Goal: Task Accomplishment & Management: Manage account settings

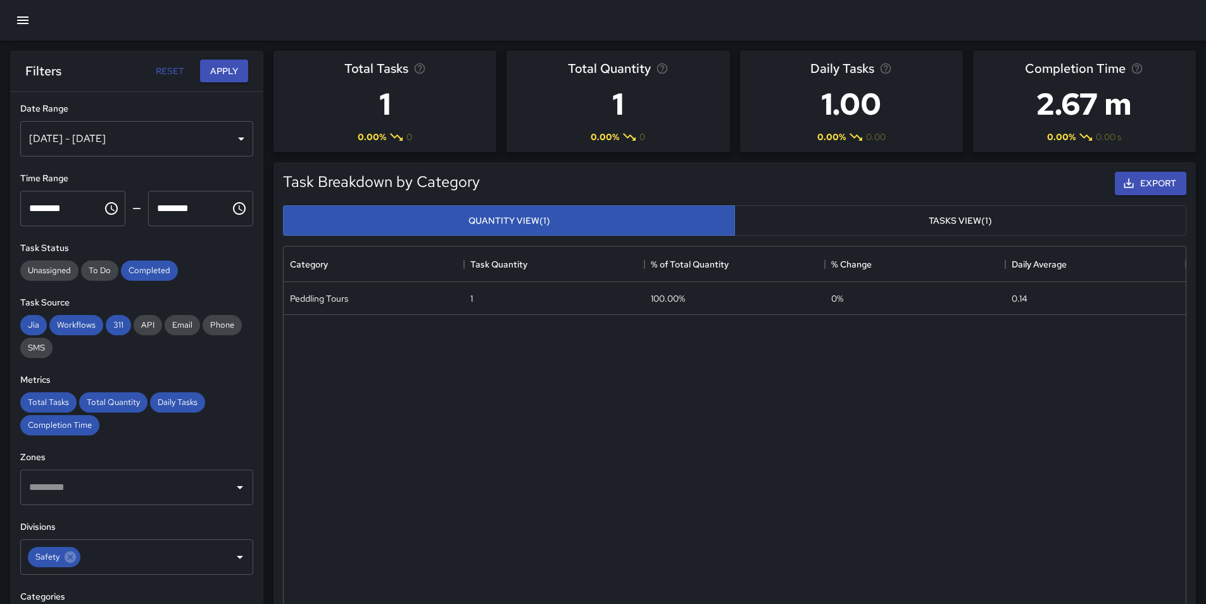
click at [697, 530] on div "Peddling Tours 1 100.00% 0 % 0.14" at bounding box center [735, 453] width 902 height 343
click at [23, 17] on icon "button" at bounding box center [22, 20] width 11 height 8
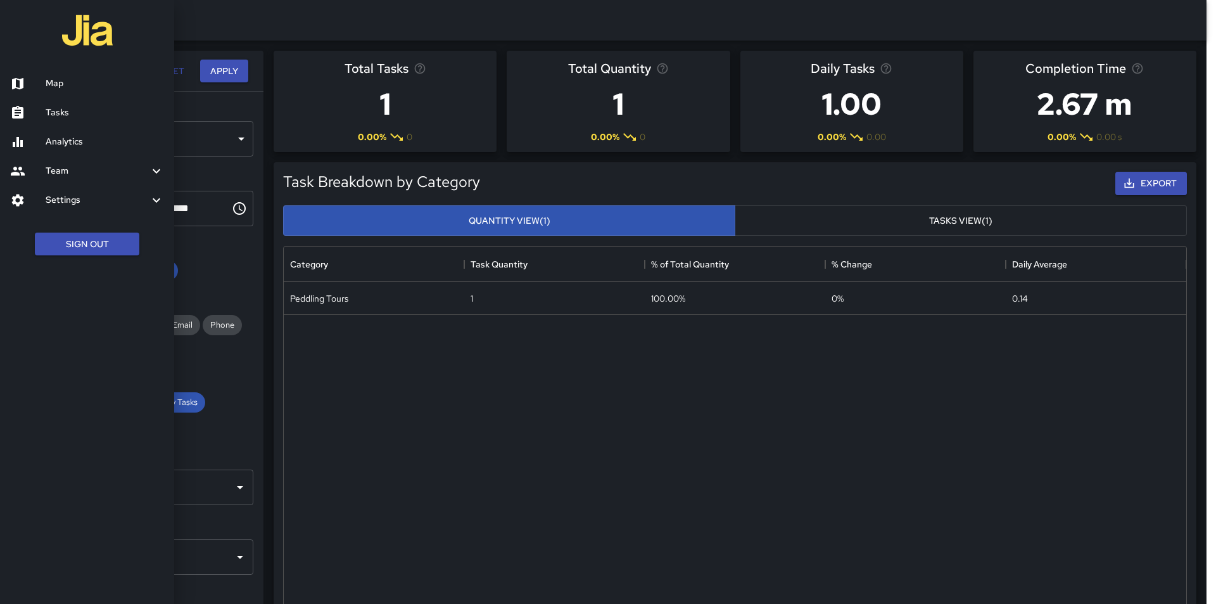
click at [56, 197] on h6 "Settings" at bounding box center [97, 200] width 103 height 14
click at [54, 229] on h6 "Divisions and Categories" at bounding box center [105, 234] width 118 height 14
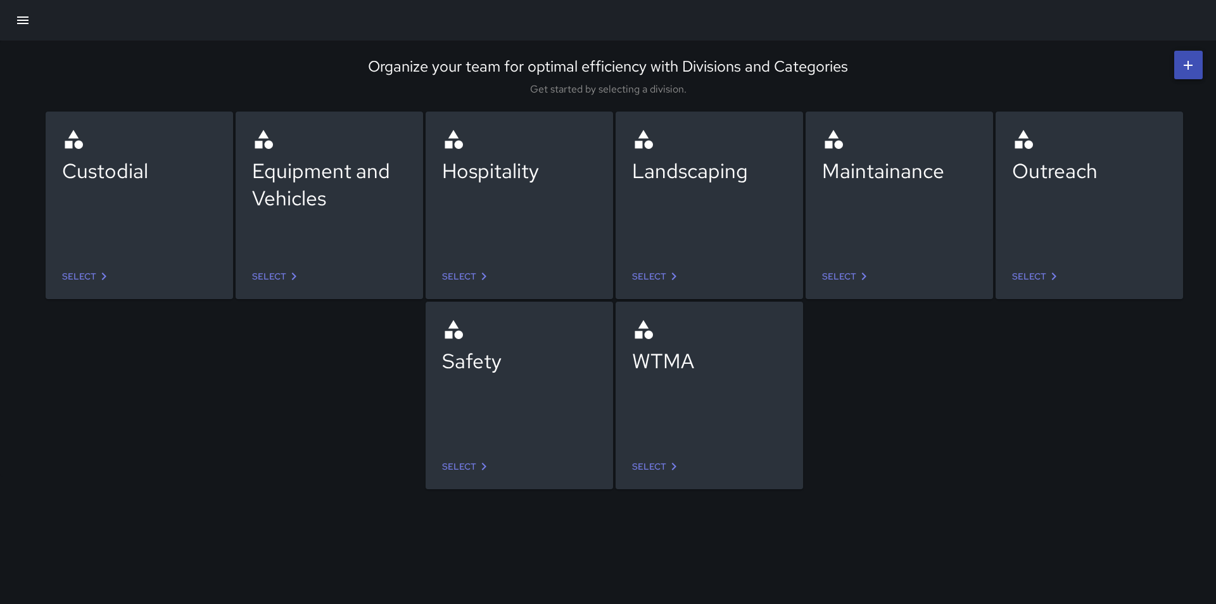
click at [464, 464] on link "Select" at bounding box center [467, 466] width 60 height 23
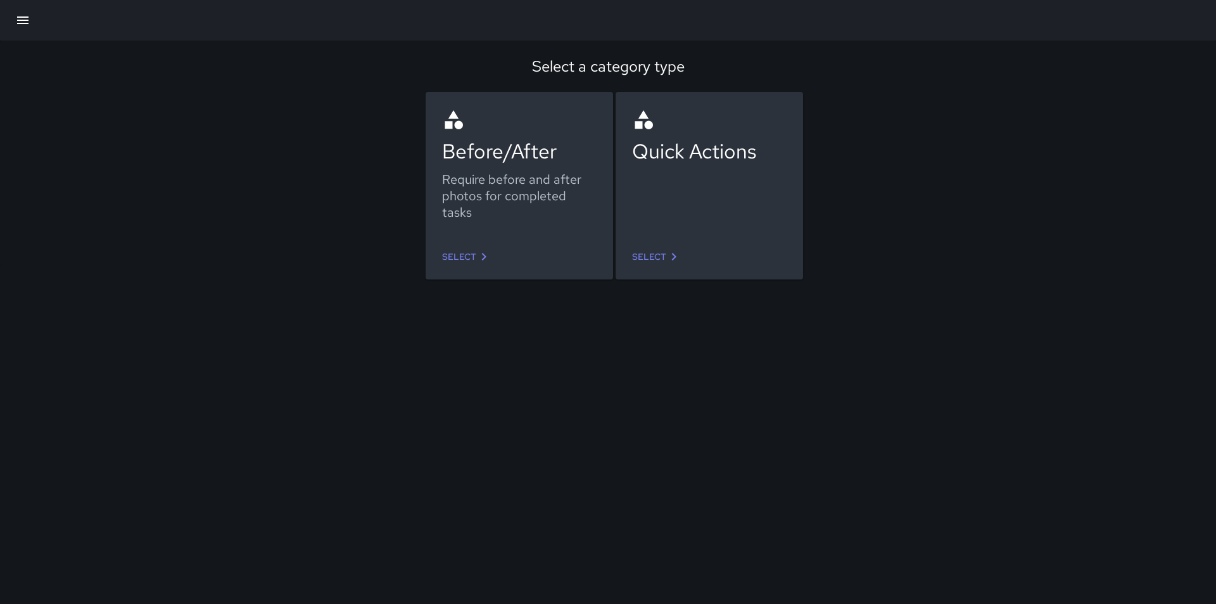
click at [482, 257] on icon at bounding box center [483, 256] width 15 height 15
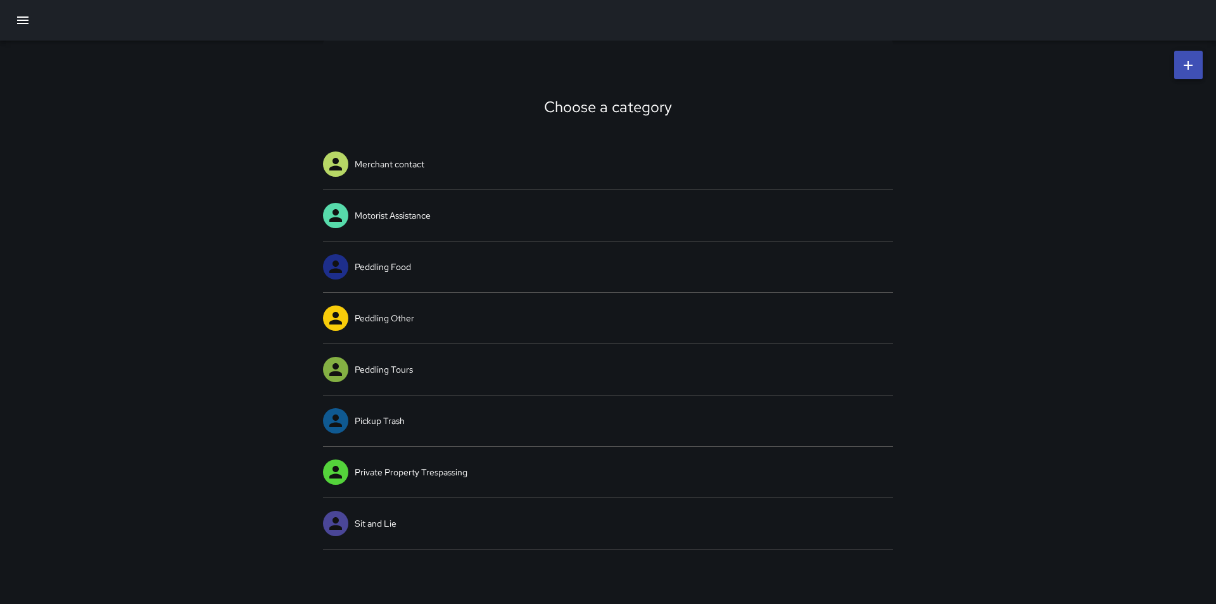
click at [174, 319] on div "Choose a category Merchant contact Motorist Assistance Peddling Food Peddling O…" at bounding box center [608, 295] width 1216 height 509
click at [1054, 187] on div "Choose a category Merchant contact Motorist Assistance Peddling Food Peddling O…" at bounding box center [608, 295] width 1216 height 509
click at [15, 19] on icon "button" at bounding box center [22, 20] width 15 height 15
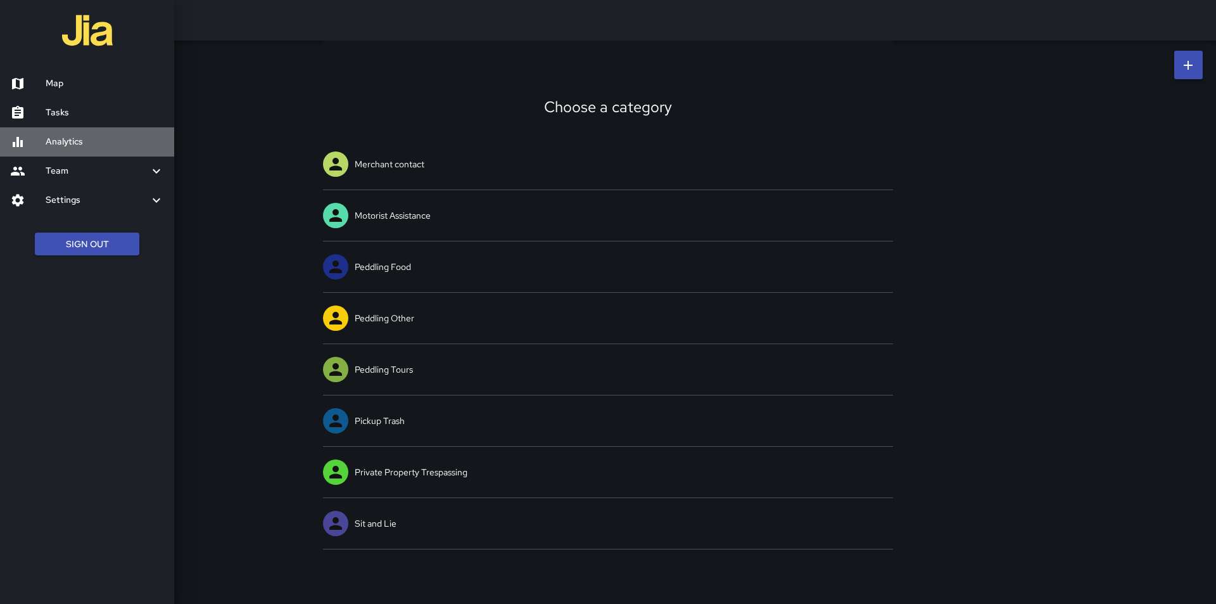
click at [65, 145] on h6 "Analytics" at bounding box center [105, 142] width 118 height 14
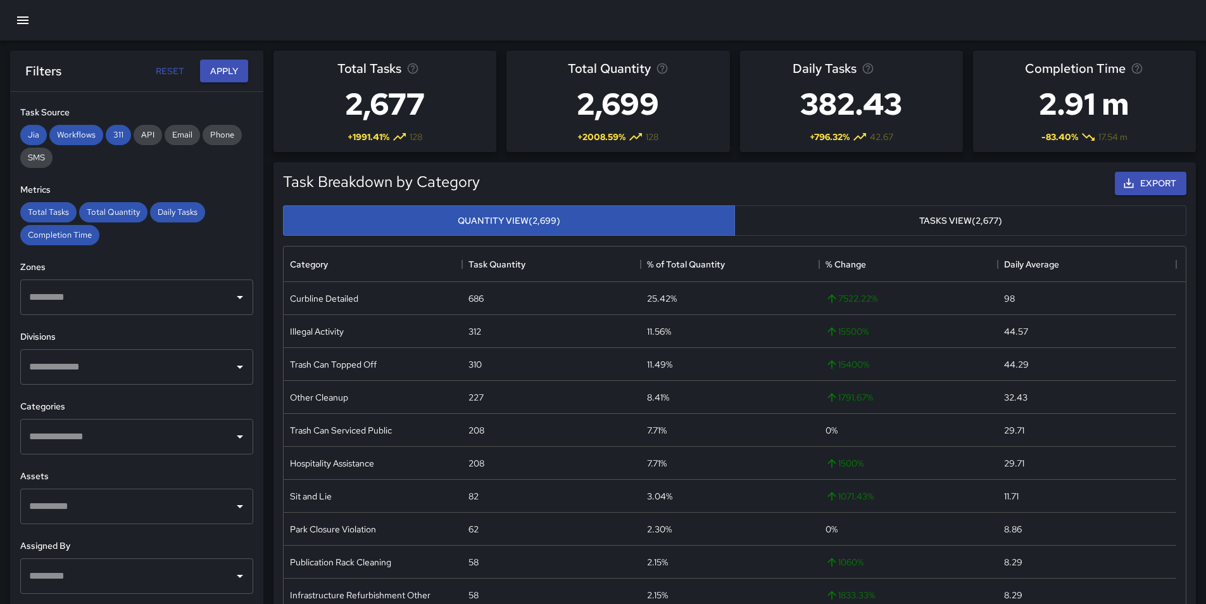
scroll to position [209, 0]
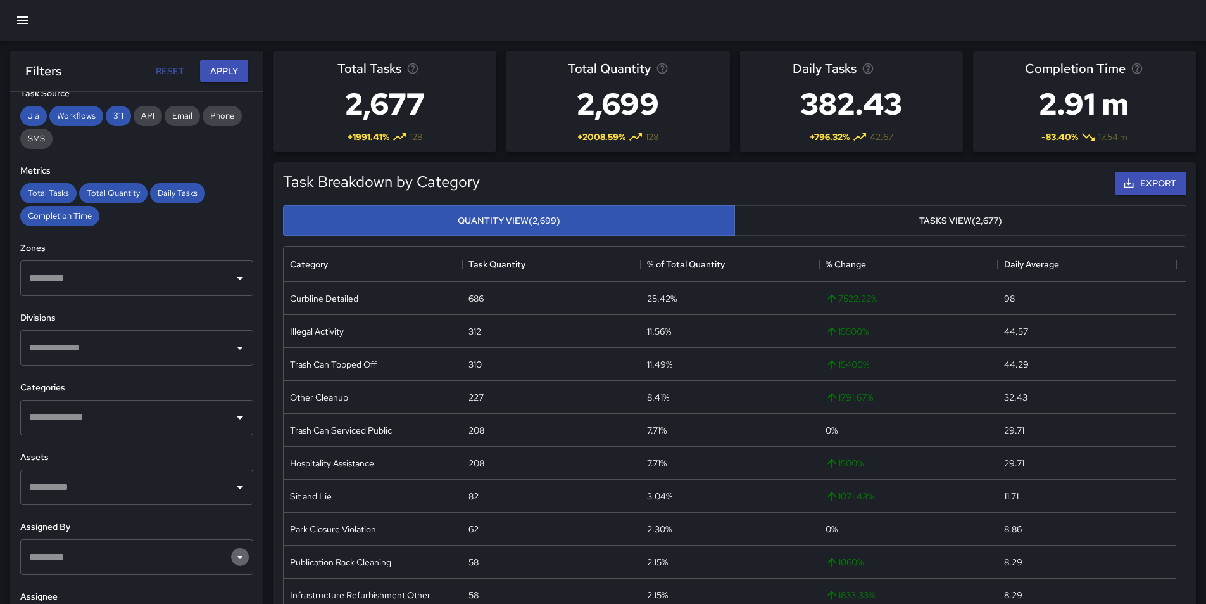
click at [232, 554] on icon "Open" at bounding box center [239, 556] width 15 height 15
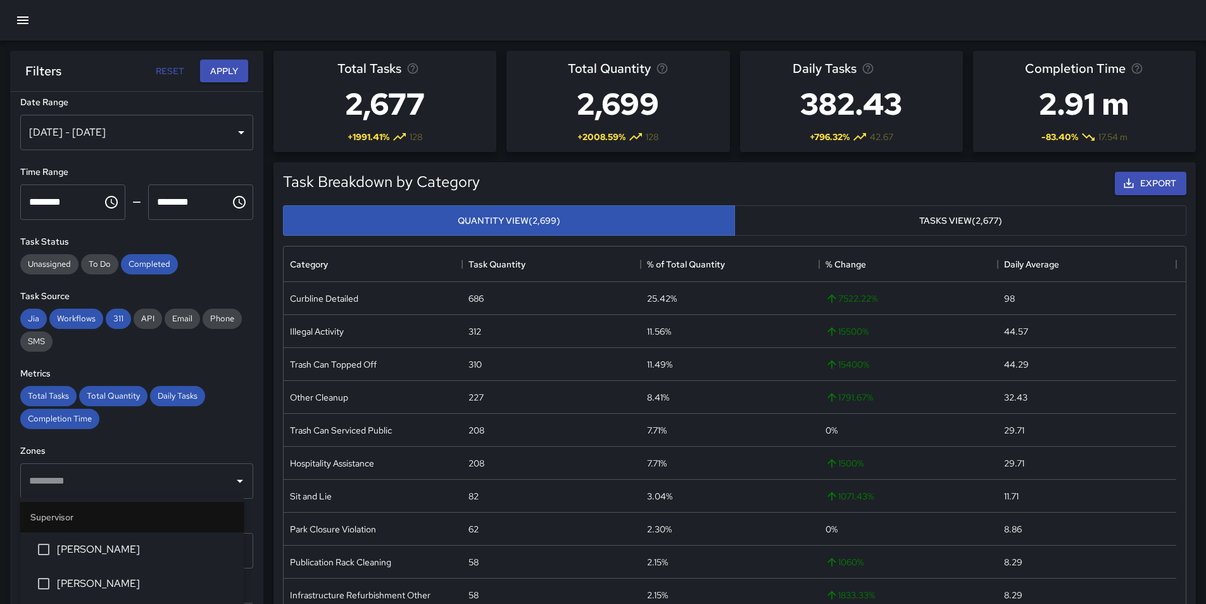
scroll to position [0, 0]
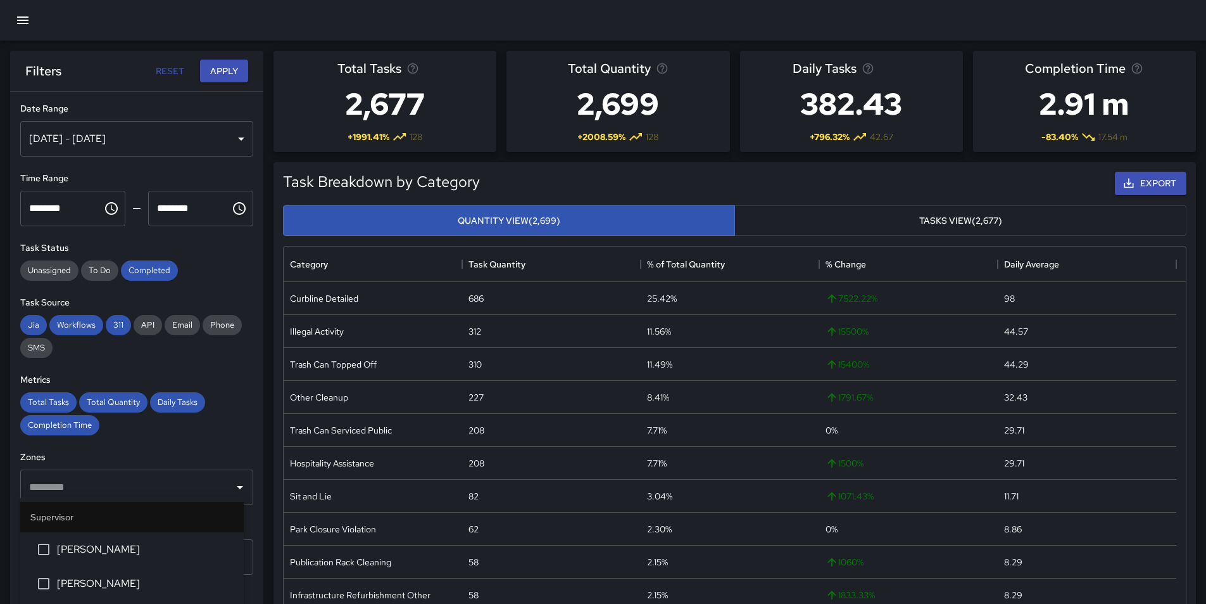
click at [231, 134] on div "Aug 08, 2025 - Aug 14, 2025" at bounding box center [136, 138] width 233 height 35
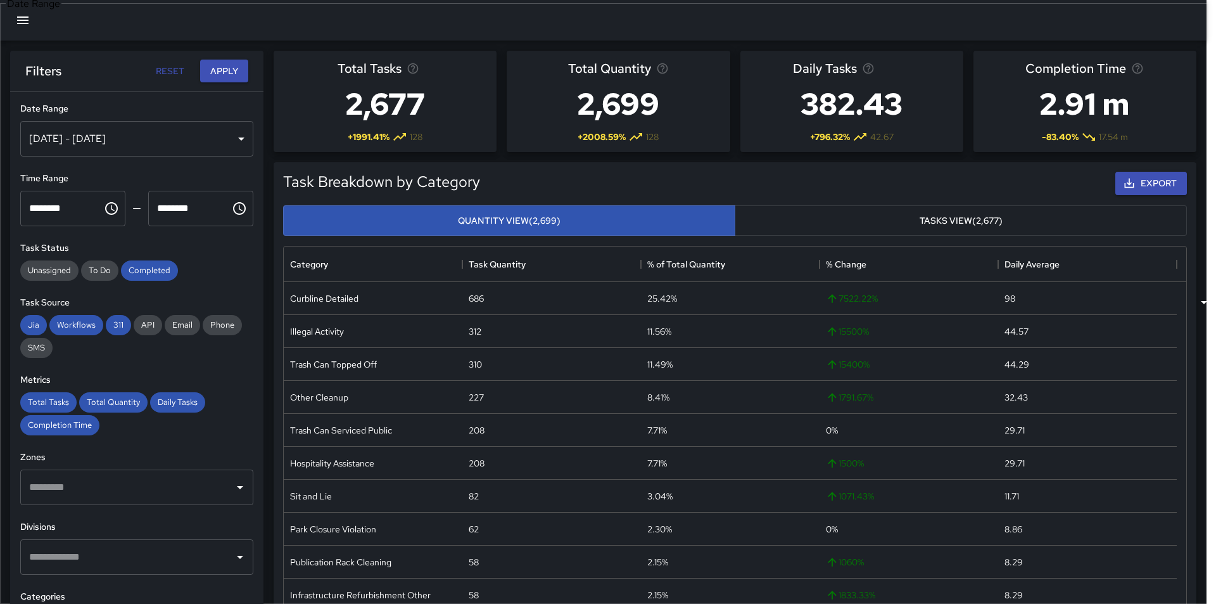
type input "******"
type input "**********"
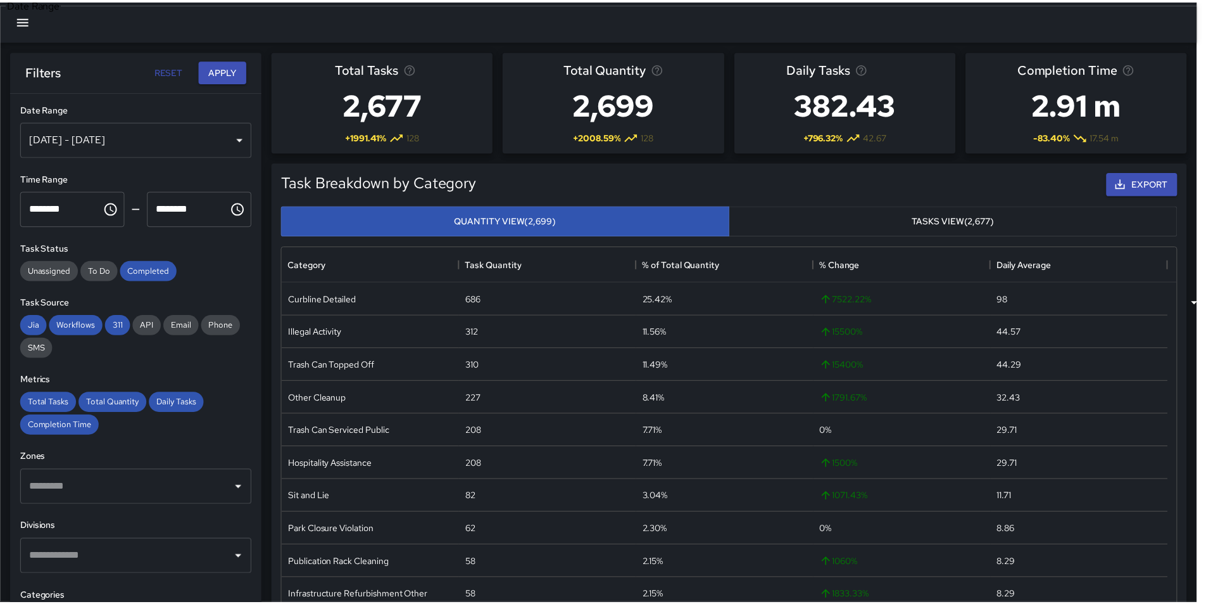
scroll to position [10, 10]
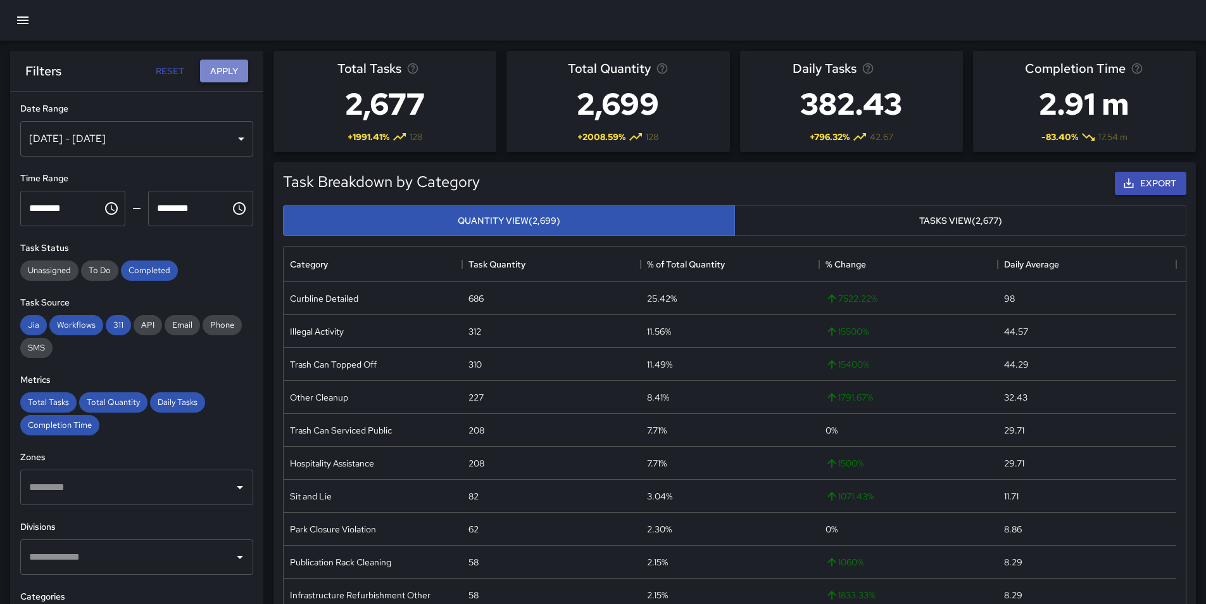
click at [220, 72] on button "Apply" at bounding box center [224, 71] width 48 height 23
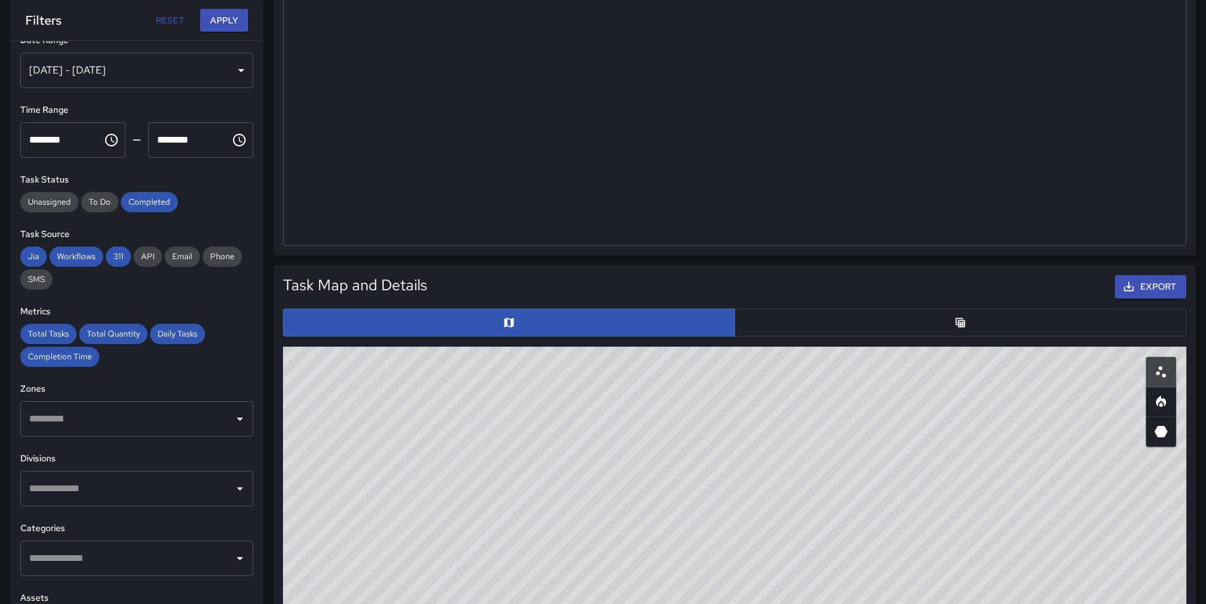
scroll to position [0, 0]
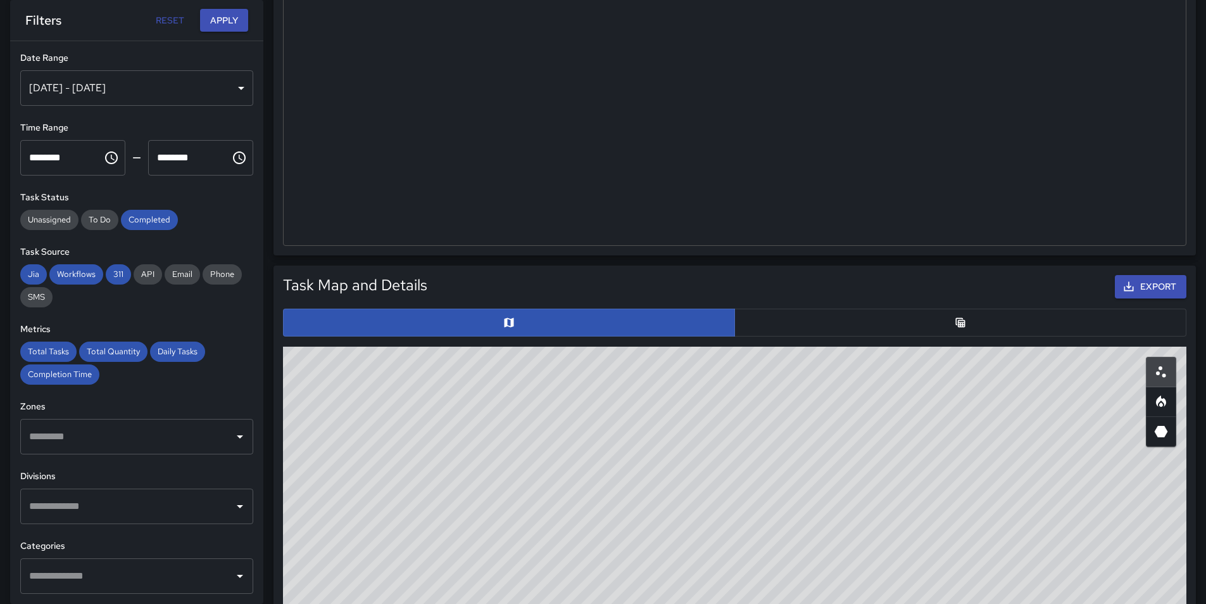
drag, startPoint x: 790, startPoint y: 523, endPoint x: 806, endPoint y: 398, distance: 126.4
click at [806, 398] on div "© Mapbox © OpenStreetMap Improve this map" at bounding box center [735, 599] width 904 height 507
drag, startPoint x: 757, startPoint y: 452, endPoint x: 778, endPoint y: 628, distance: 177.4
click at [778, 603] on html "**********" at bounding box center [603, 515] width 1206 height 1790
drag, startPoint x: 725, startPoint y: 513, endPoint x: 752, endPoint y: 549, distance: 45.2
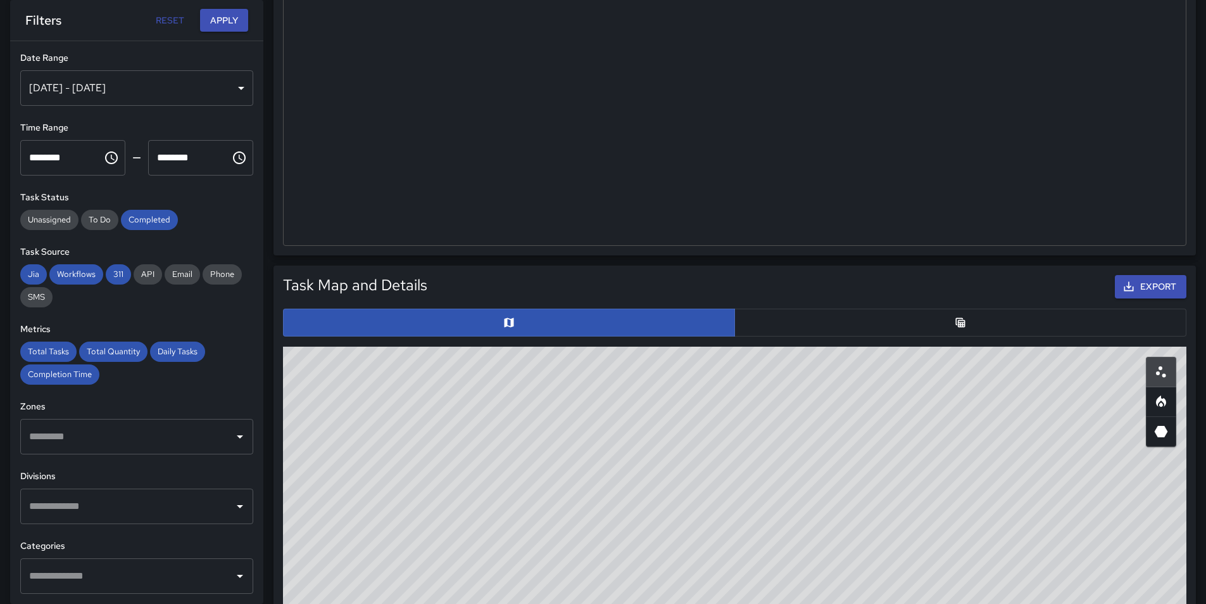
click at [780, 560] on div "© Mapbox © OpenStreetMap Improve this map" at bounding box center [735, 599] width 904 height 507
click at [811, 117] on div "Hospitality Assistance 1 100.00% 0 % 0.5" at bounding box center [735, 73] width 902 height 343
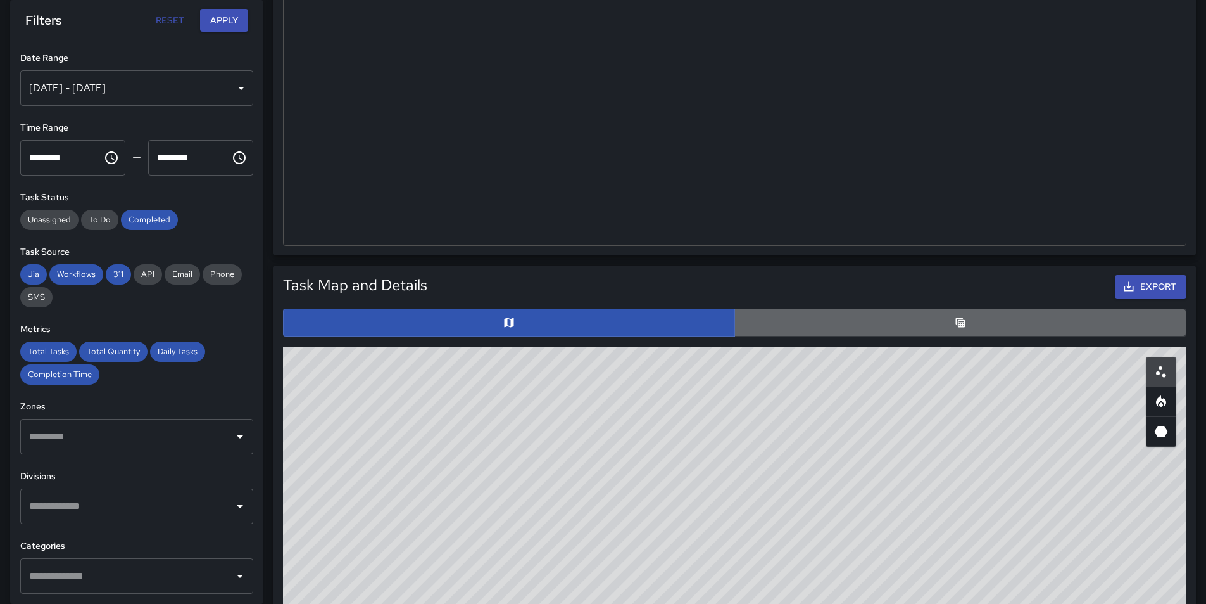
click at [934, 321] on button "button" at bounding box center [961, 322] width 452 height 28
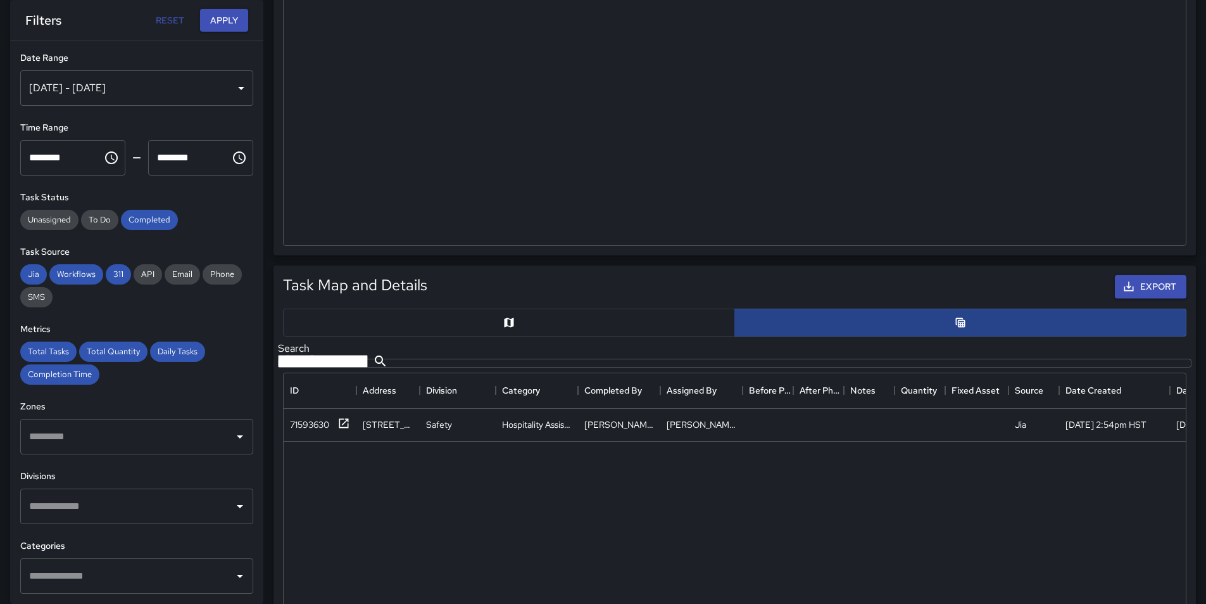
scroll to position [10, 10]
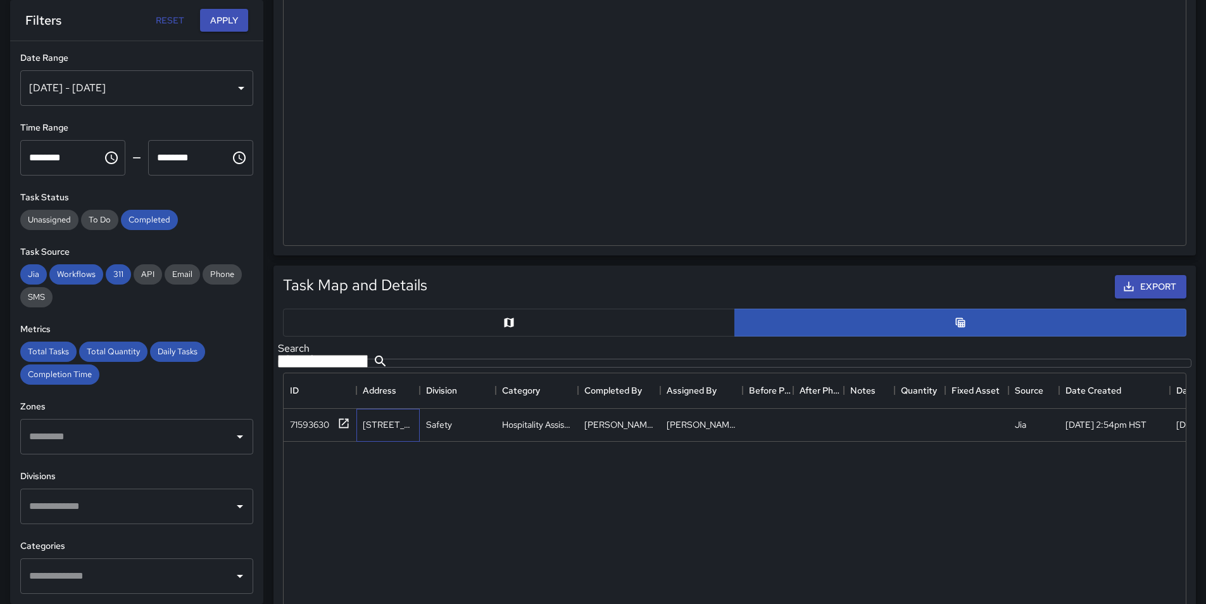
click at [367, 431] on div "2332 Kalākaua Avenue" at bounding box center [388, 424] width 51 height 13
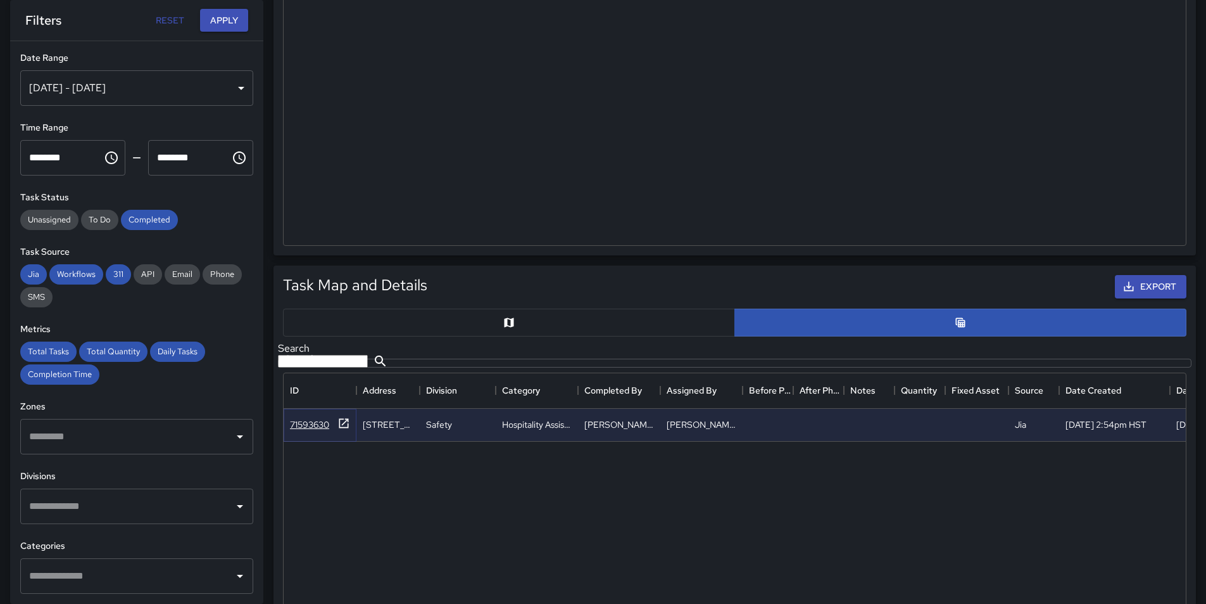
click at [346, 429] on icon at bounding box center [344, 423] width 13 height 13
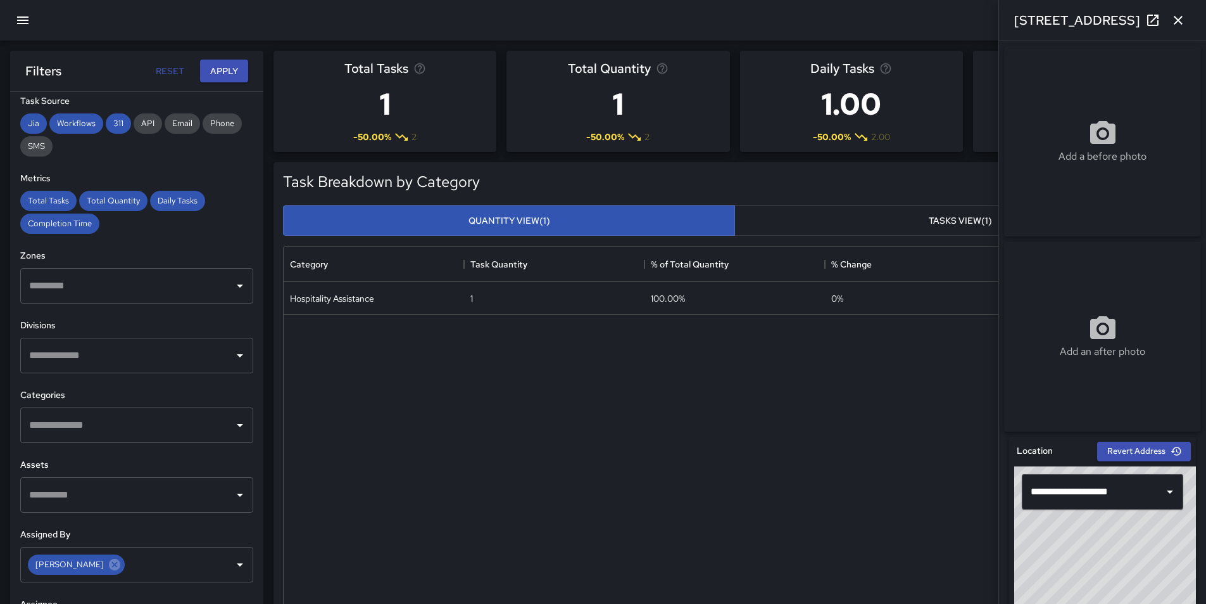
scroll to position [209, 0]
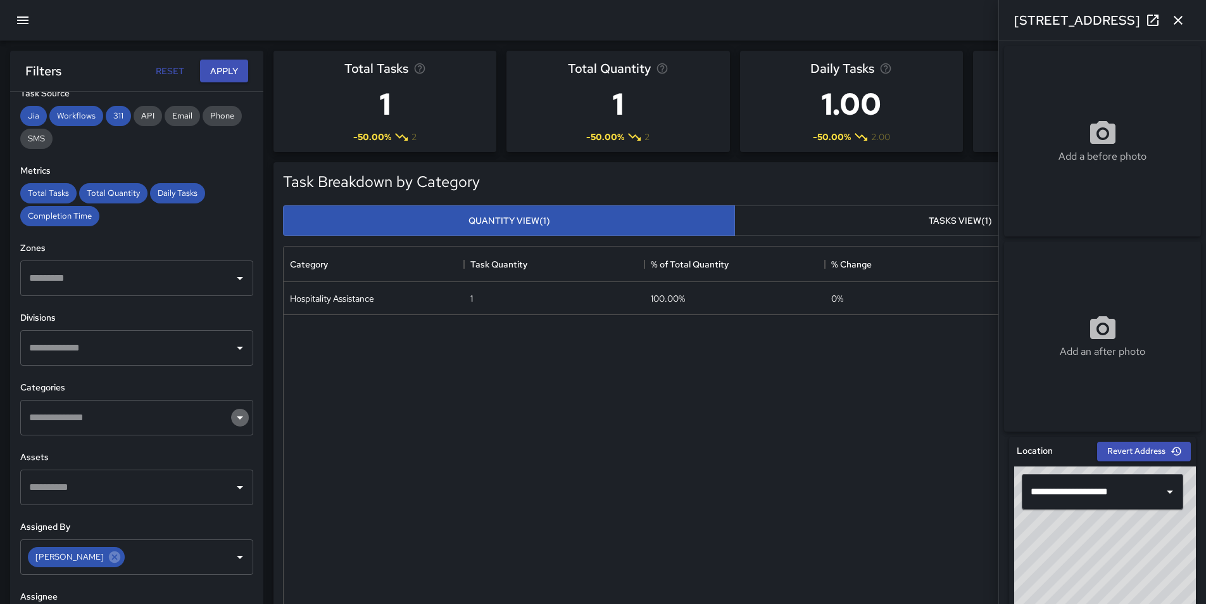
click at [234, 415] on icon "Open" at bounding box center [239, 417] width 15 height 15
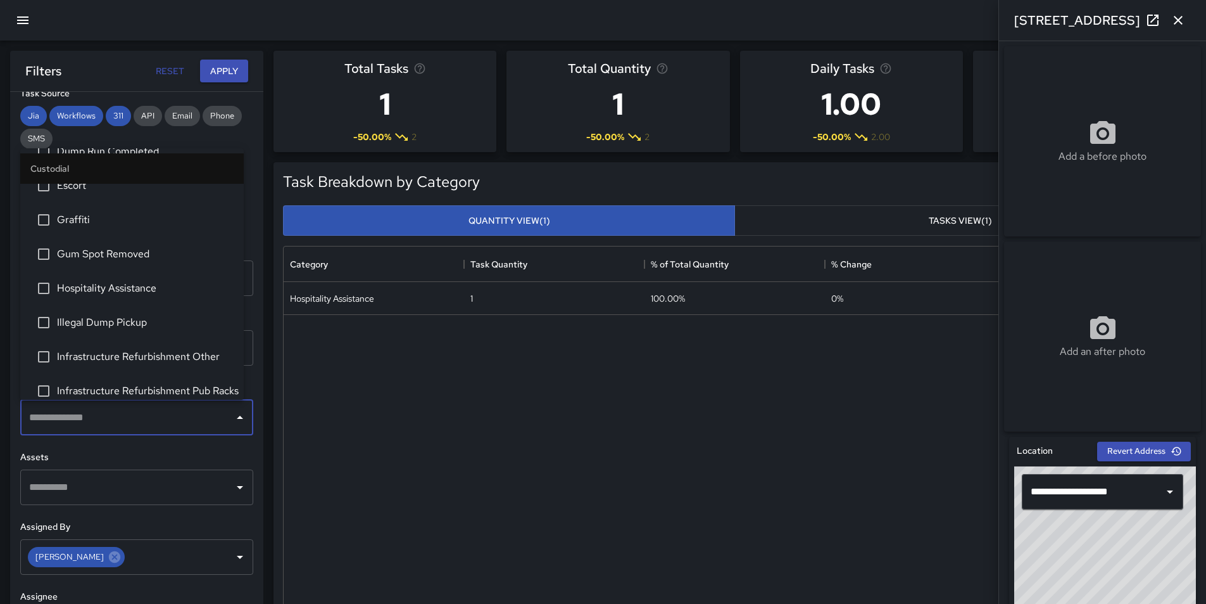
scroll to position [0, 0]
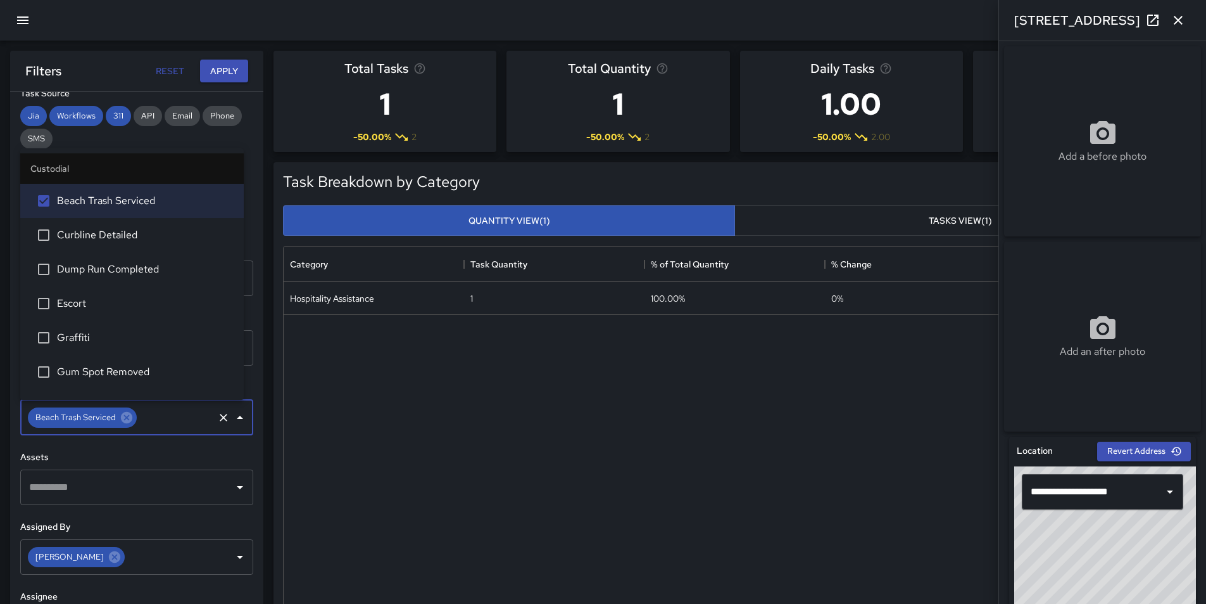
click at [127, 415] on icon at bounding box center [127, 417] width 14 height 14
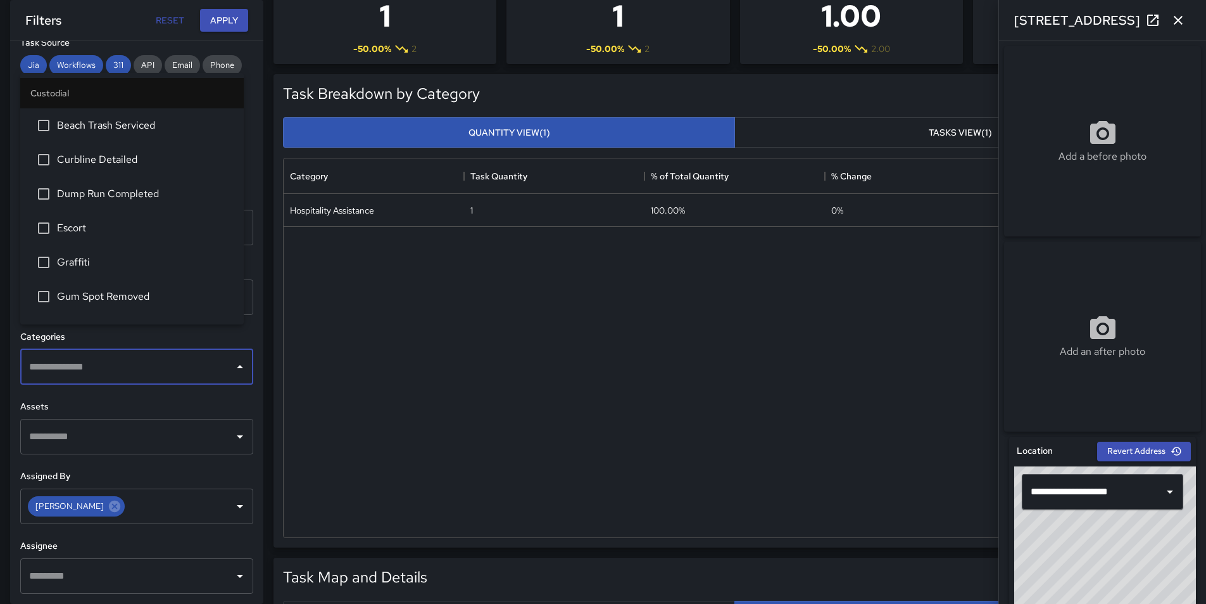
scroll to position [63, 0]
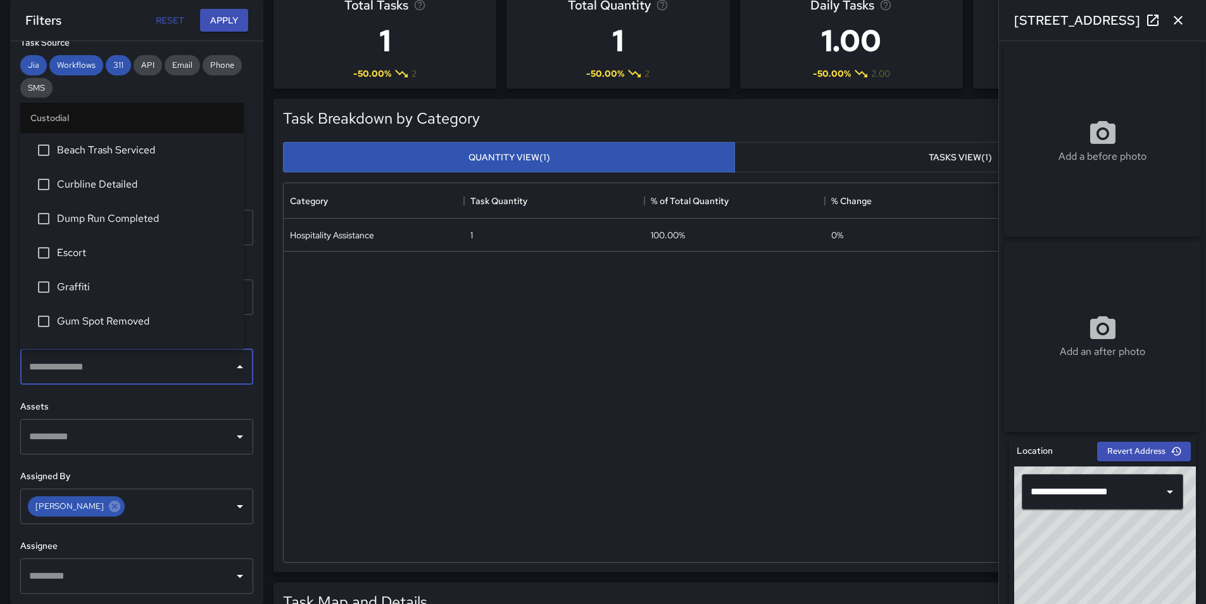
click at [237, 436] on icon "Open" at bounding box center [240, 436] width 6 height 3
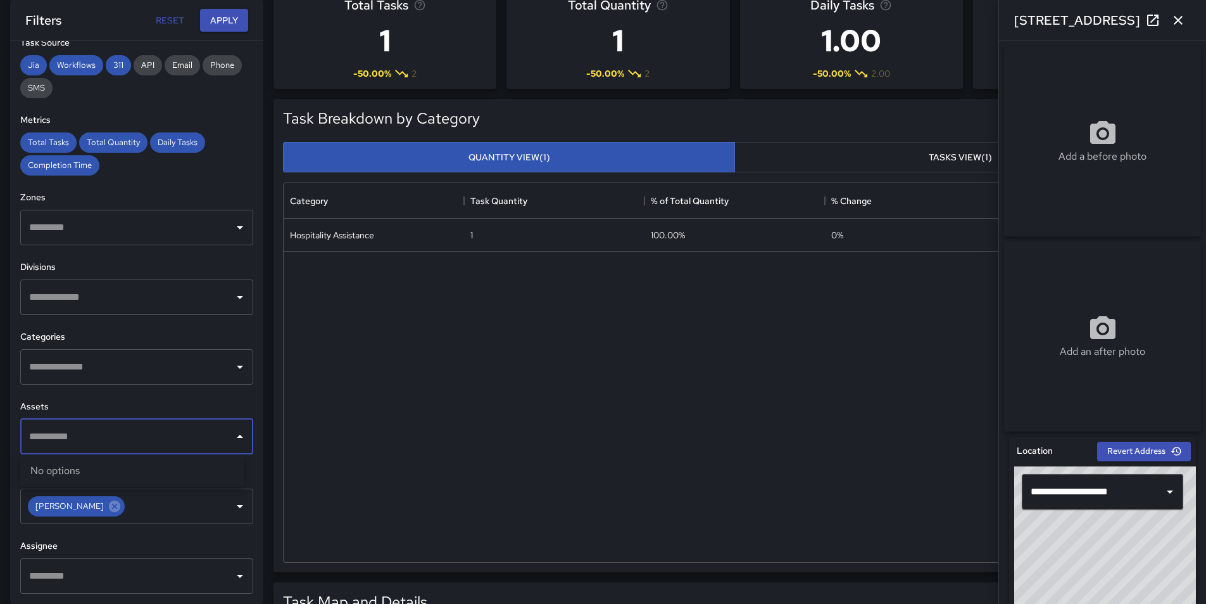
click at [237, 436] on icon "Close" at bounding box center [240, 435] width 6 height 3
click at [237, 436] on icon "Open" at bounding box center [240, 436] width 6 height 3
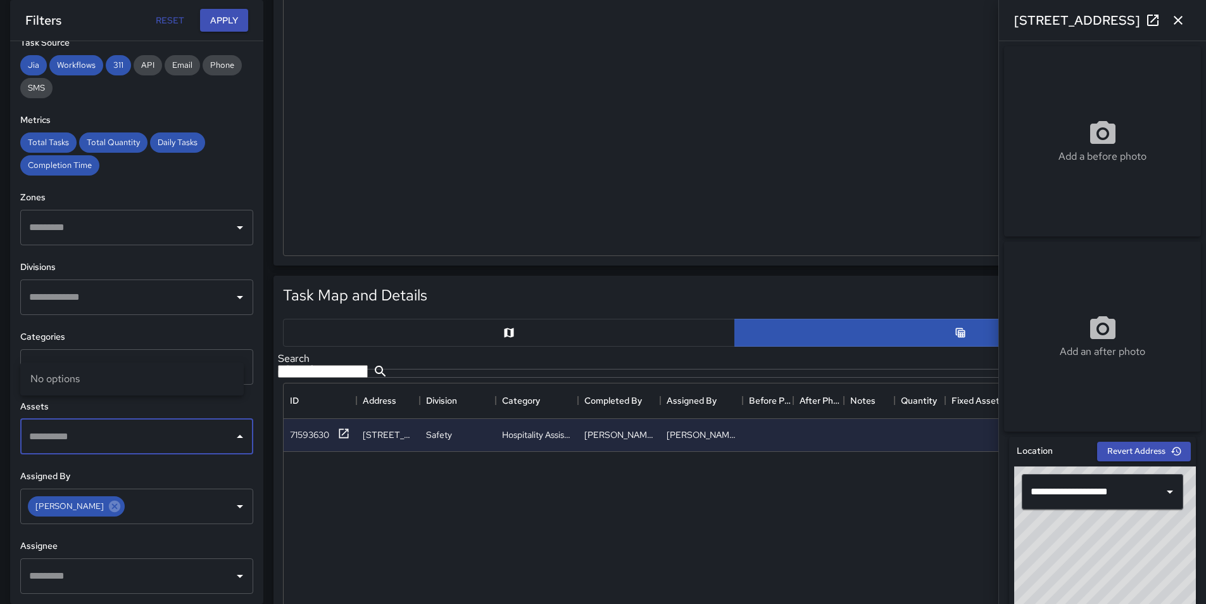
scroll to position [380, 0]
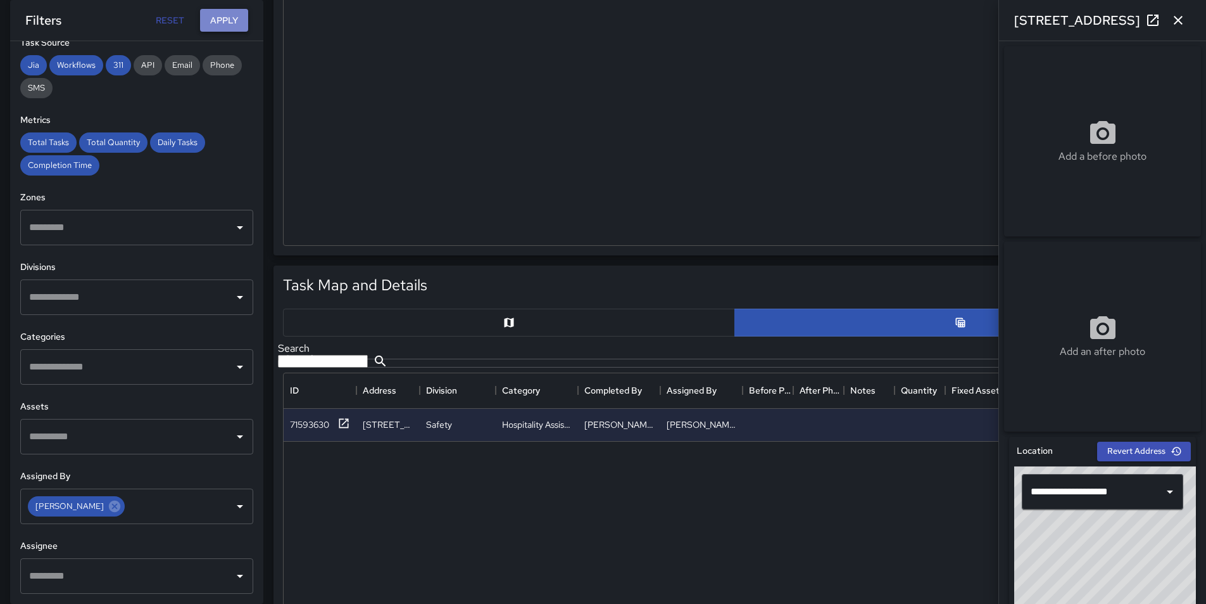
click at [229, 18] on button "Apply" at bounding box center [224, 20] width 48 height 23
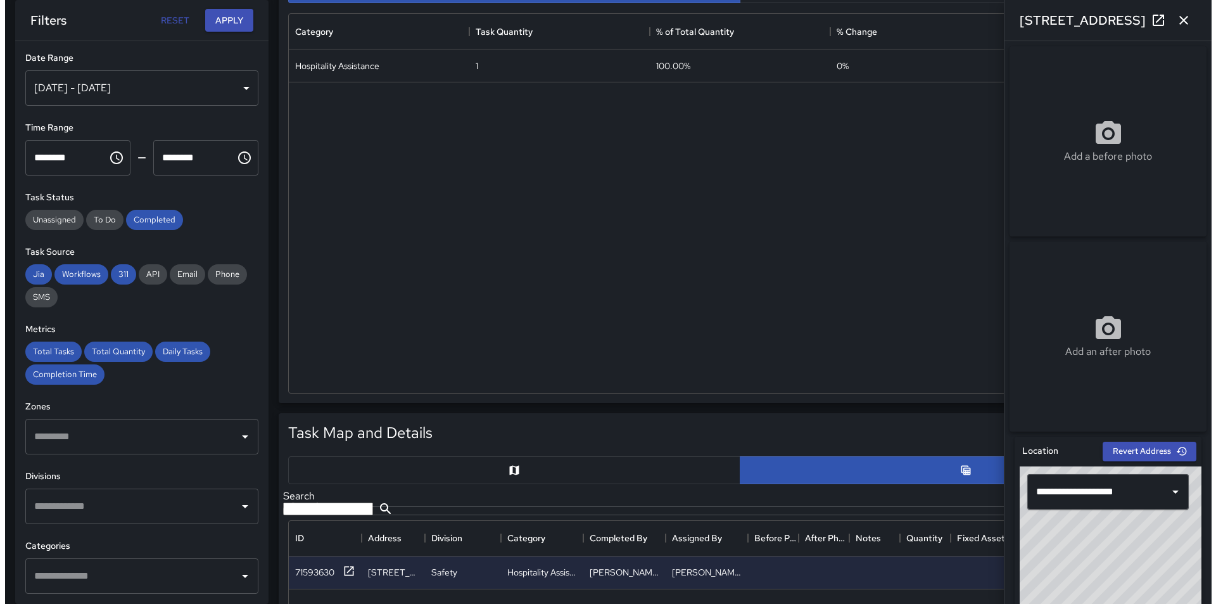
scroll to position [0, 0]
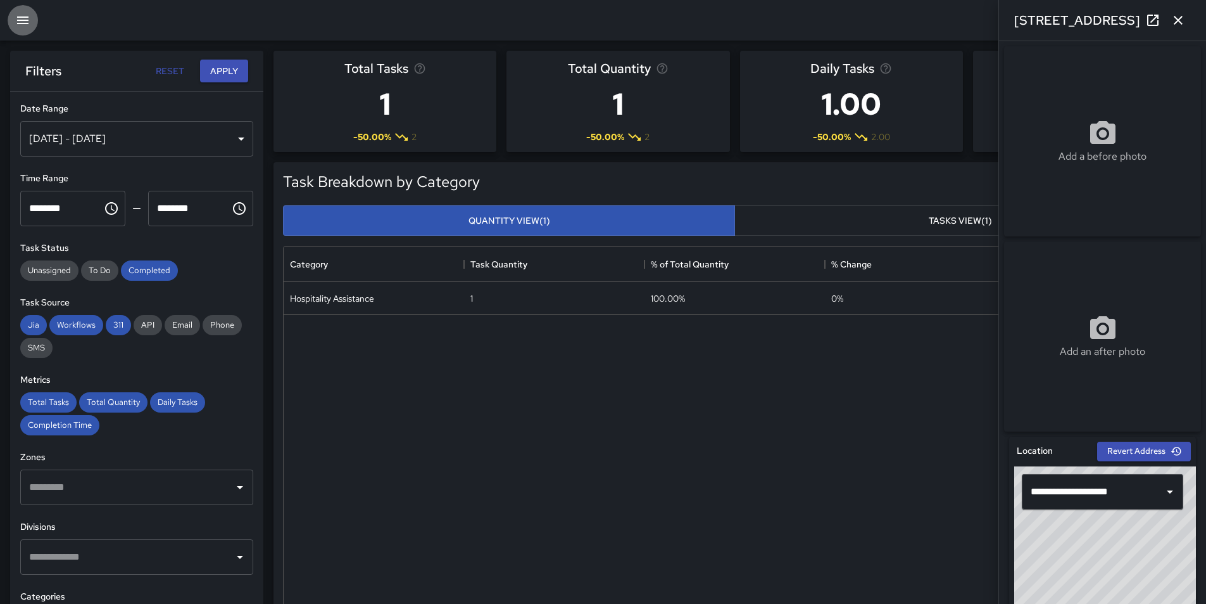
click at [20, 23] on icon "button" at bounding box center [22, 20] width 11 height 8
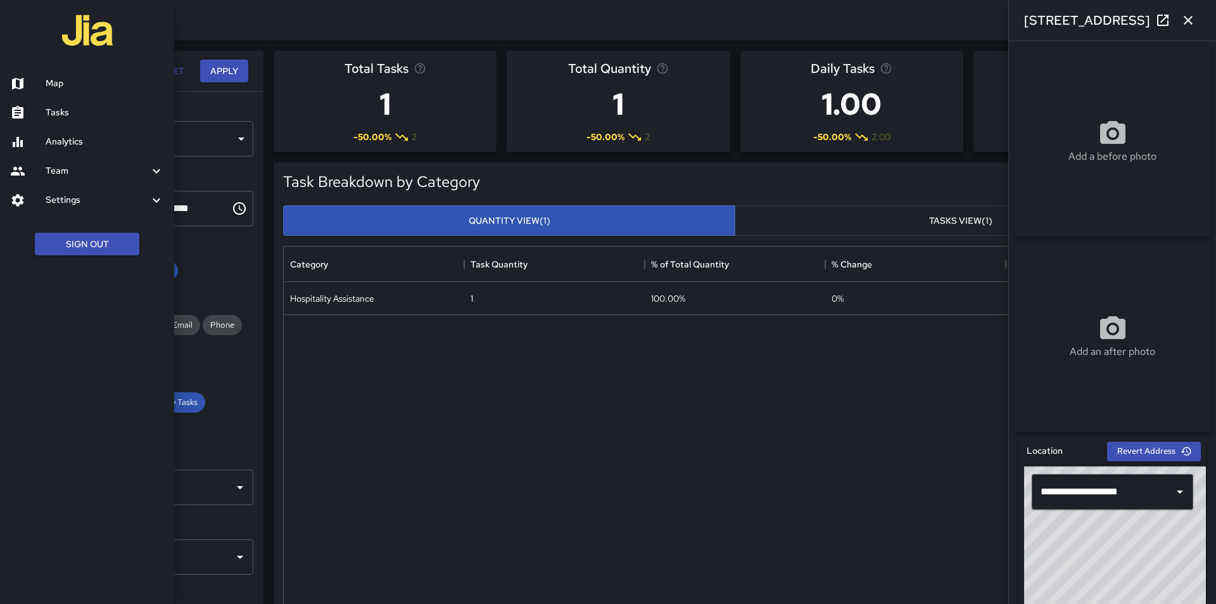
click at [27, 201] on div at bounding box center [27, 200] width 35 height 15
click at [48, 230] on h6 "Divisions and Categories" at bounding box center [105, 234] width 118 height 14
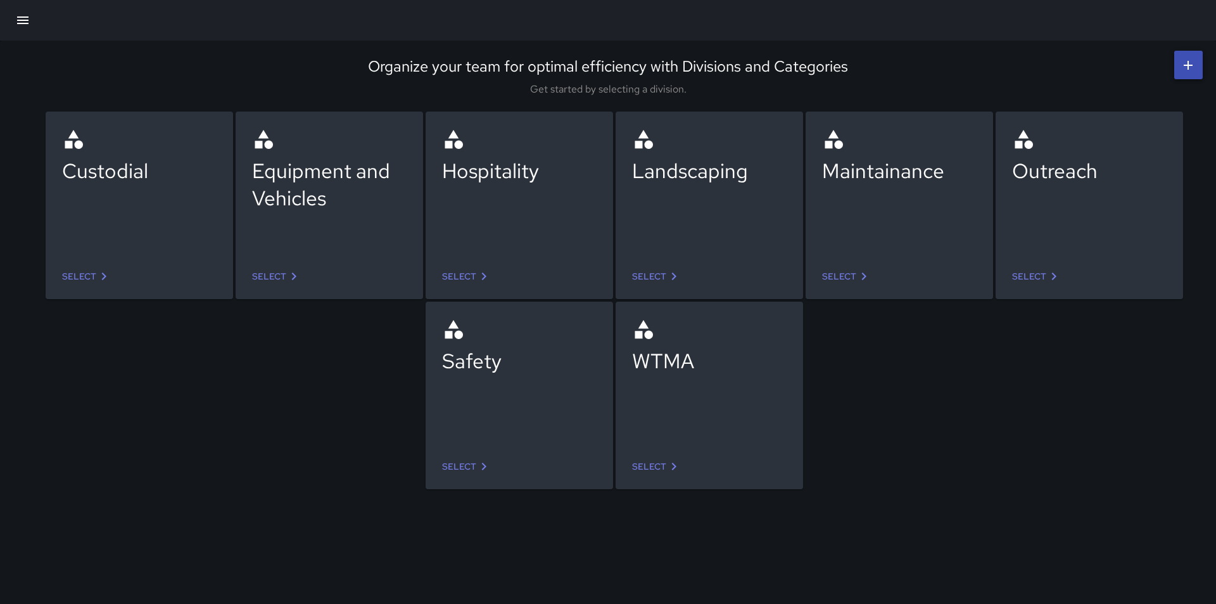
click at [486, 462] on icon at bounding box center [483, 466] width 15 height 15
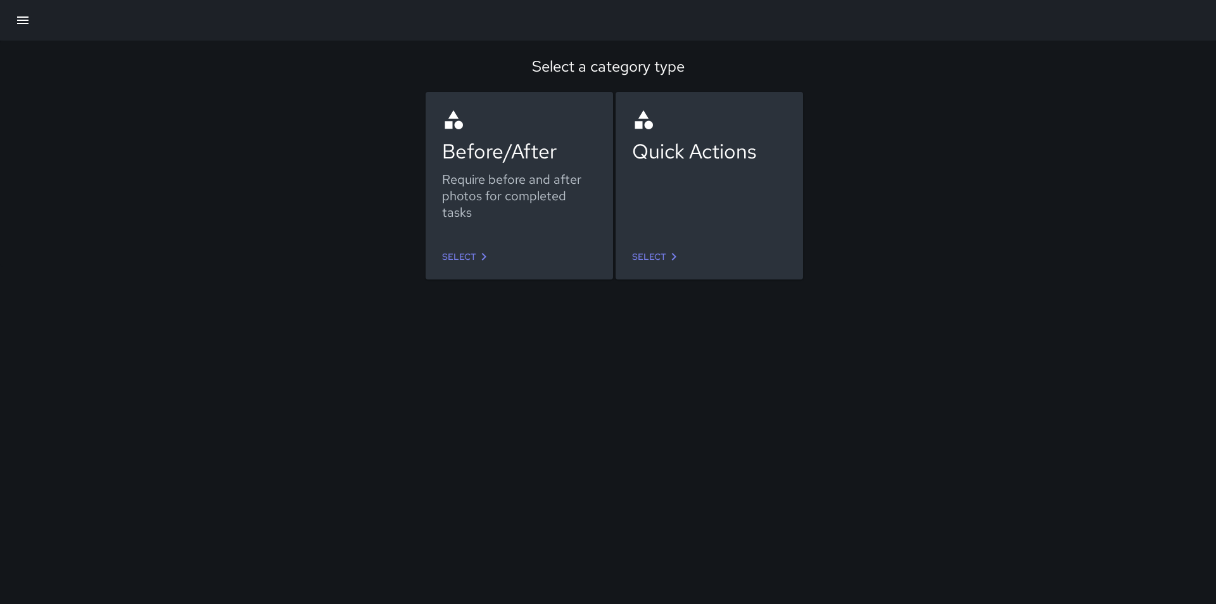
click at [483, 254] on icon at bounding box center [484, 257] width 4 height 8
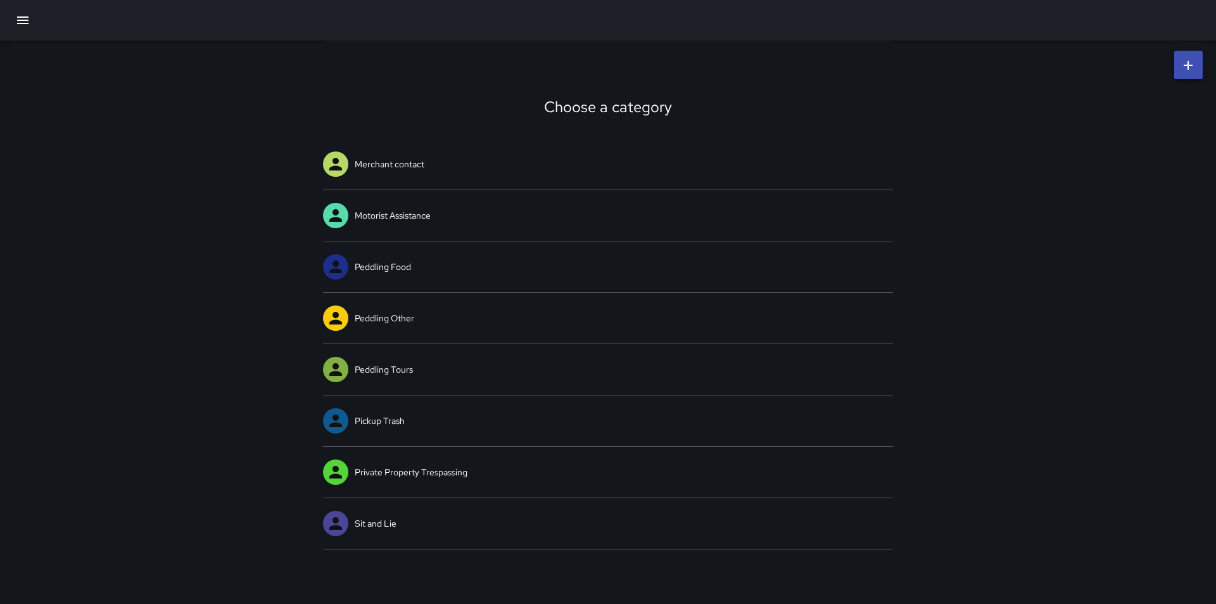
click at [1190, 63] on icon at bounding box center [1187, 65] width 15 height 15
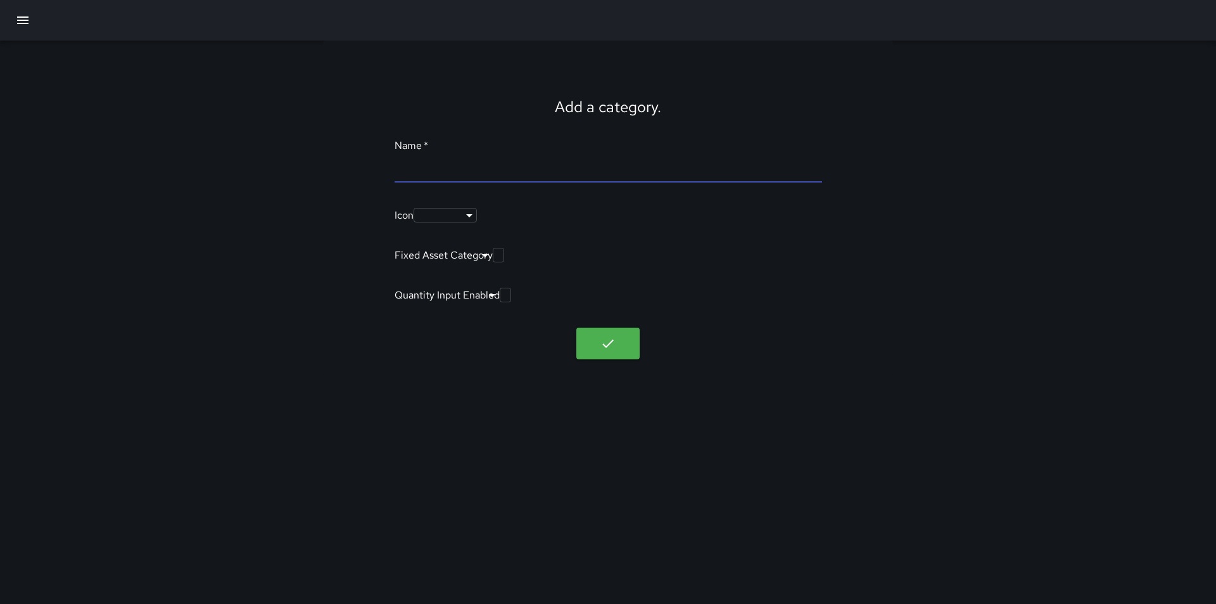
click at [544, 162] on input "Name   *" at bounding box center [608, 172] width 427 height 20
type input "**********"
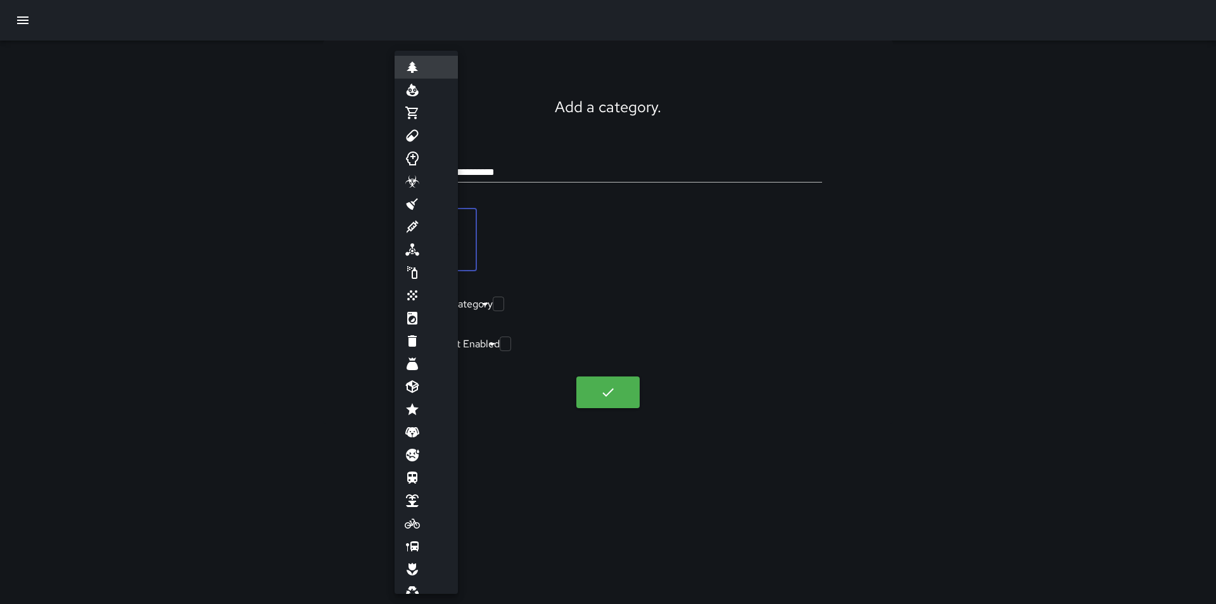
click at [450, 214] on body "**********" at bounding box center [608, 302] width 1216 height 604
click at [962, 71] on div at bounding box center [608, 302] width 1216 height 604
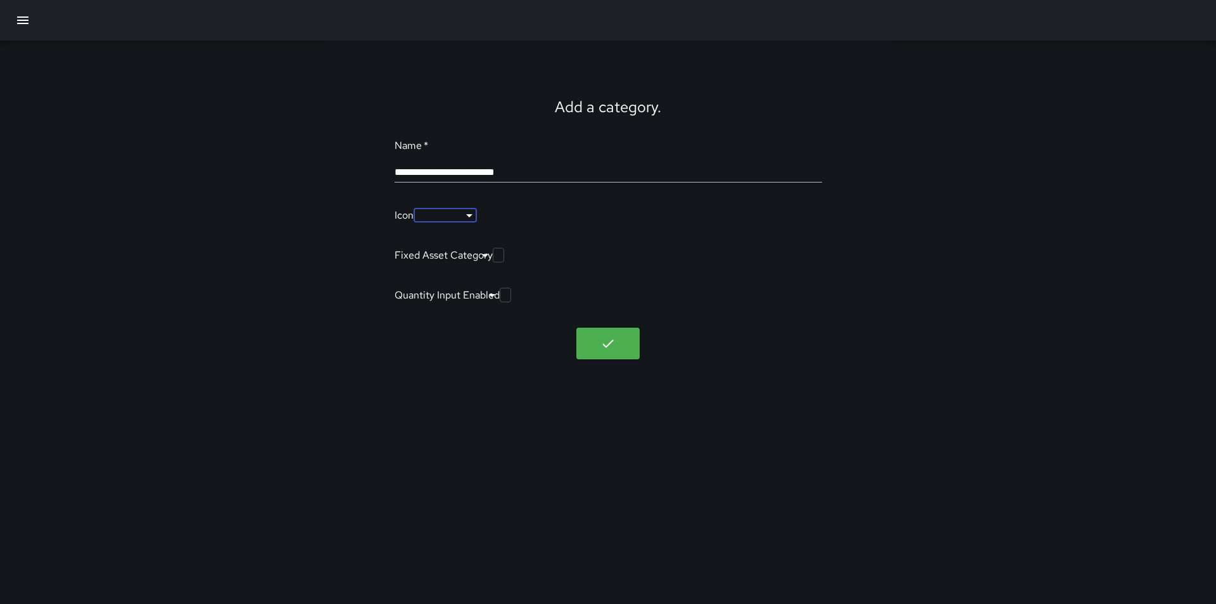
click at [818, 274] on body "**********" at bounding box center [608, 302] width 1216 height 604
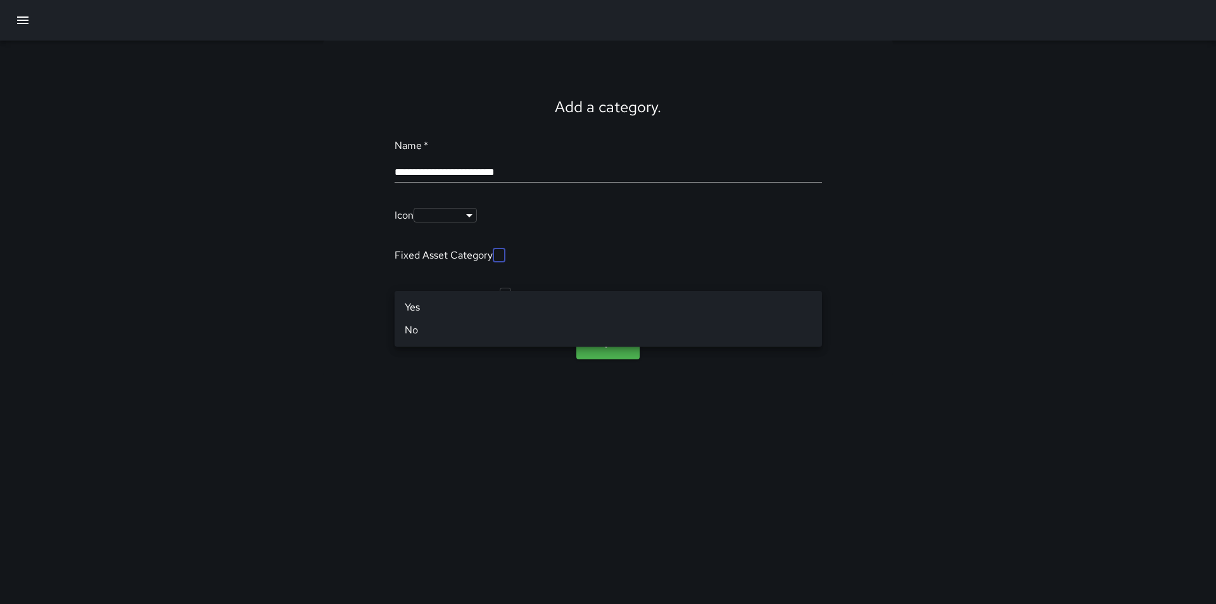
click at [818, 274] on div at bounding box center [608, 302] width 1216 height 604
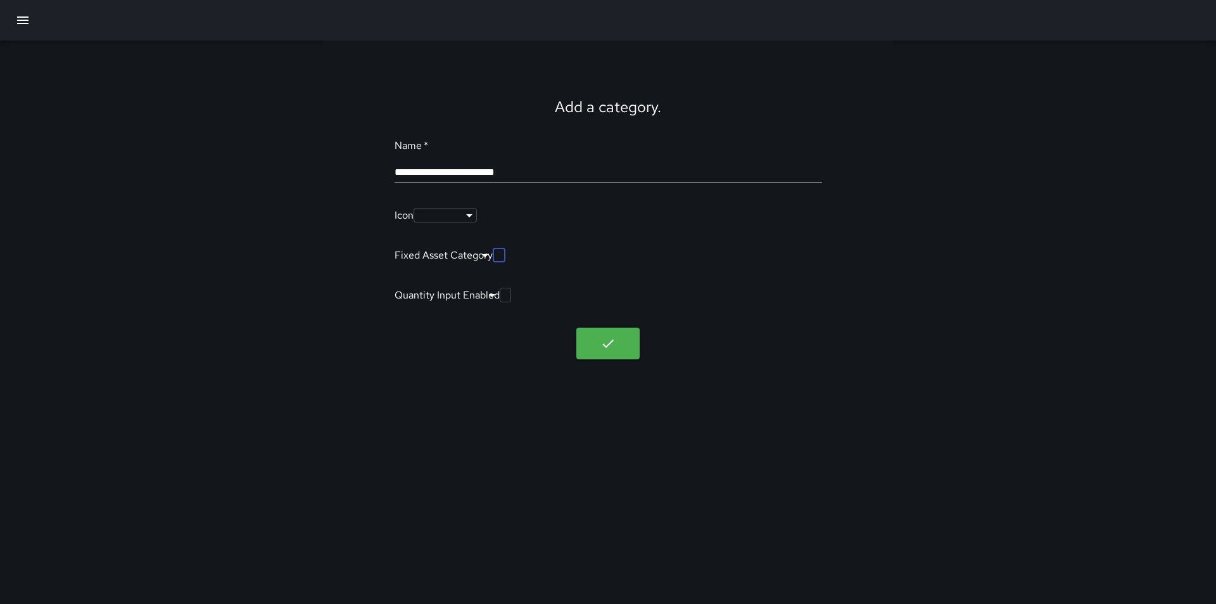
click at [920, 268] on div "**********" at bounding box center [608, 208] width 1216 height 334
click at [813, 334] on body "**********" at bounding box center [608, 302] width 1216 height 604
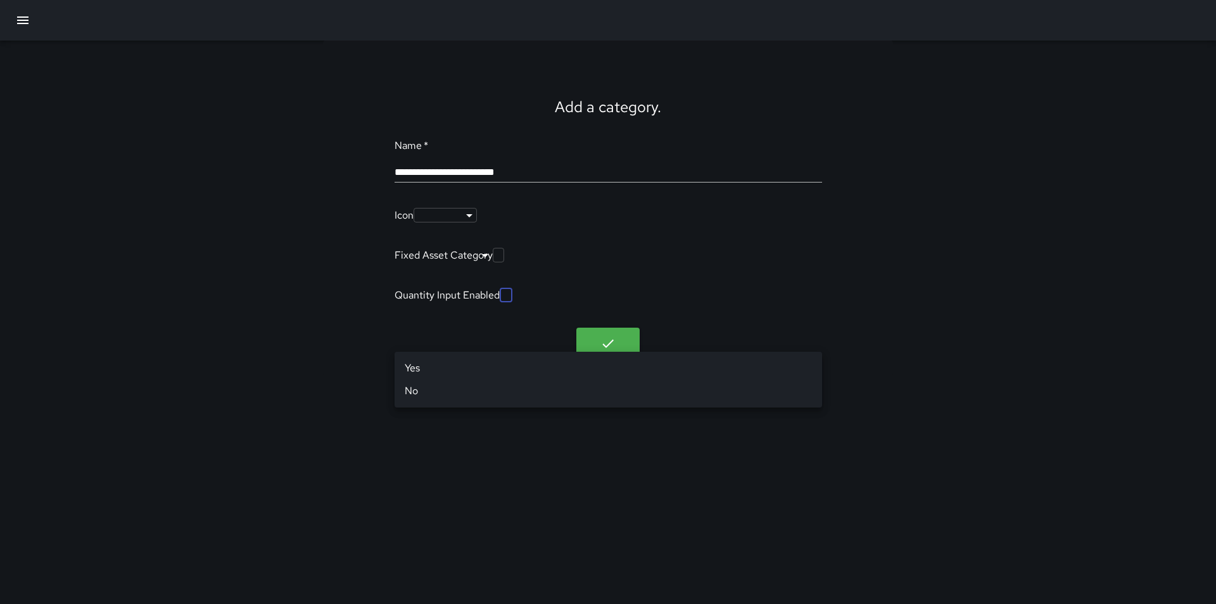
click at [933, 316] on div at bounding box center [608, 302] width 1216 height 604
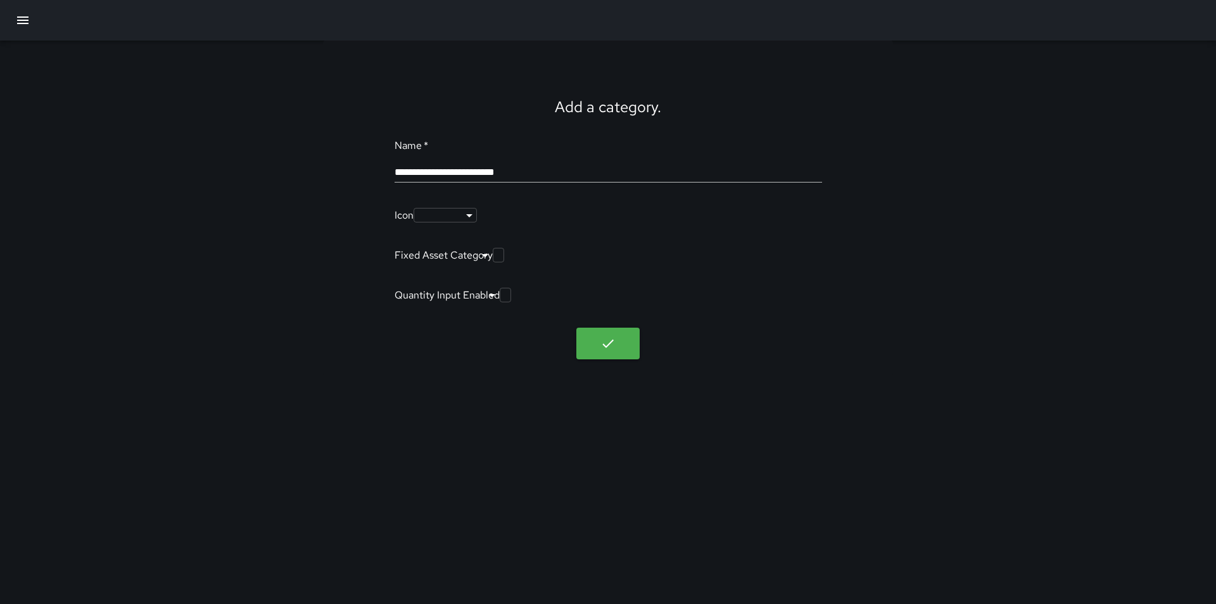
click at [555, 485] on div "**********" at bounding box center [608, 302] width 1216 height 604
click at [603, 351] on icon "button" at bounding box center [607, 343] width 15 height 15
